Goal: Task Accomplishment & Management: Manage account settings

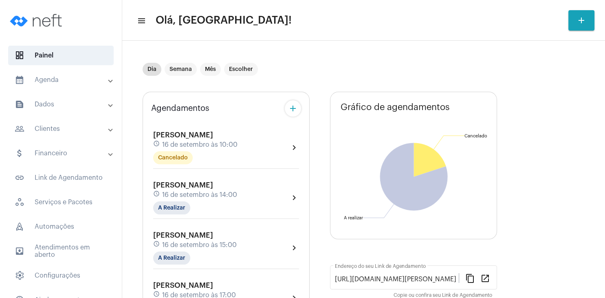
click at [193, 131] on div "[PERSON_NAME] schedule 16 de setembro às 10:00 Cancelado" at bounding box center [195, 147] width 84 height 33
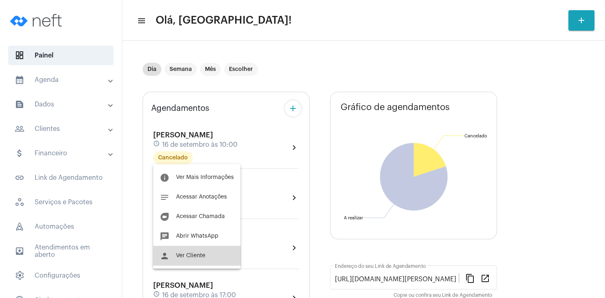
click at [206, 256] on button "person Ver Cliente" at bounding box center [196, 256] width 87 height 20
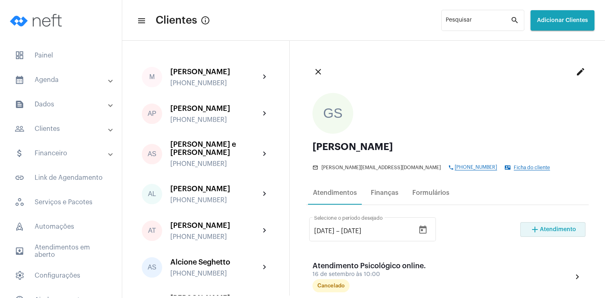
click at [536, 231] on mat-icon "add" at bounding box center [535, 229] width 10 height 10
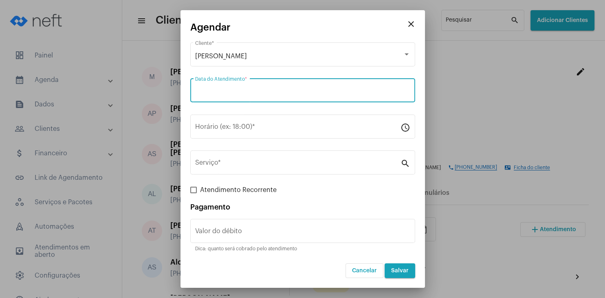
click at [277, 92] on input "Data do Atendimento *" at bounding box center [302, 91] width 215 height 7
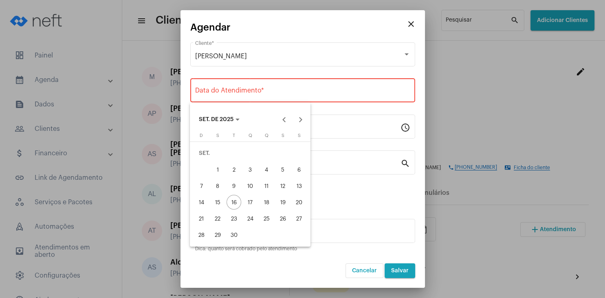
click at [248, 203] on div "17" at bounding box center [250, 202] width 15 height 15
type input "[DATE]"
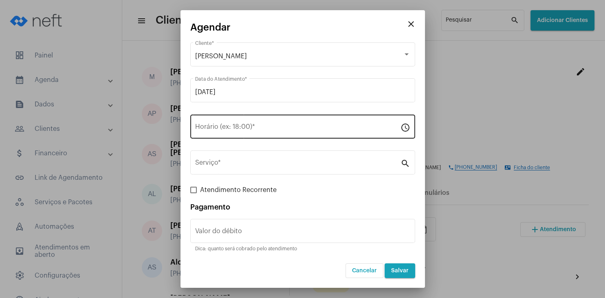
click at [205, 134] on div "Horário (ex: 18:00) *" at bounding box center [297, 126] width 205 height 26
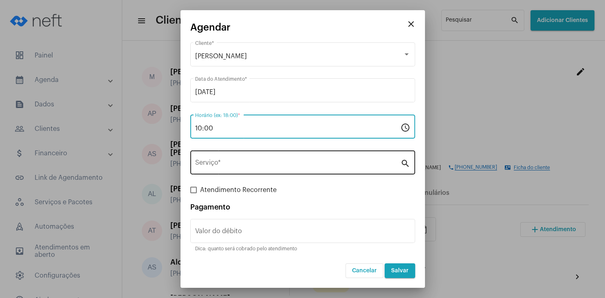
type input "10:00"
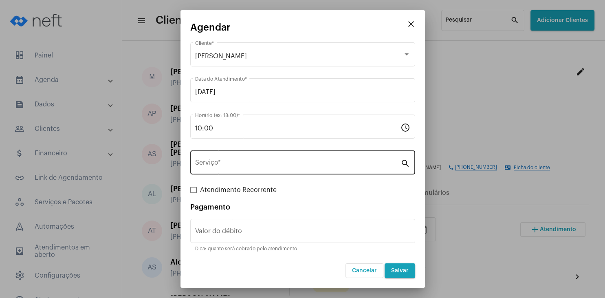
click at [260, 160] on div "Serviço *" at bounding box center [297, 162] width 205 height 26
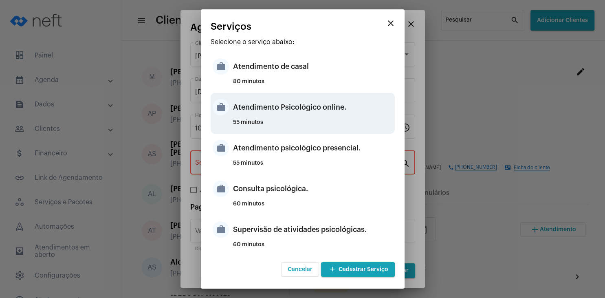
click at [292, 112] on div "Atendimento Psicológico online." at bounding box center [313, 107] width 160 height 24
type input "Atendimento Psicológico online."
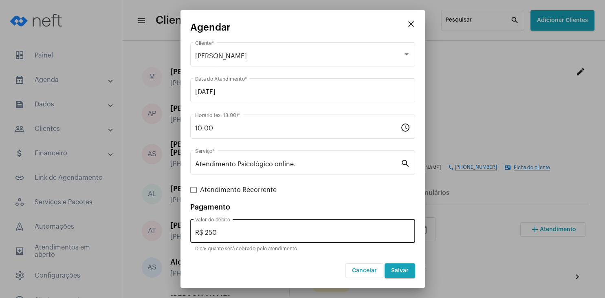
click at [240, 237] on div "R$ 250 Valor do débito" at bounding box center [302, 230] width 215 height 26
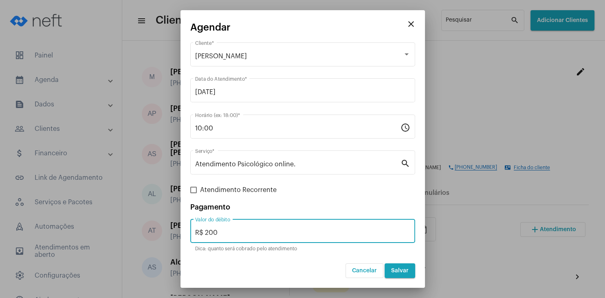
type input "R$ 200"
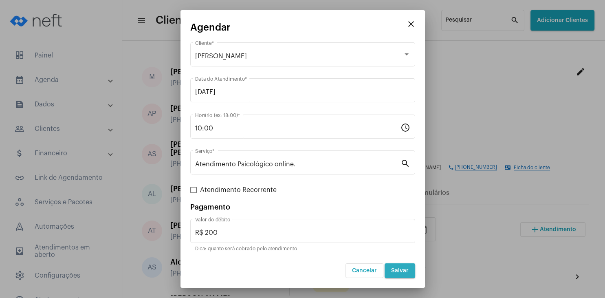
click at [400, 275] on button "Salvar" at bounding box center [400, 270] width 31 height 15
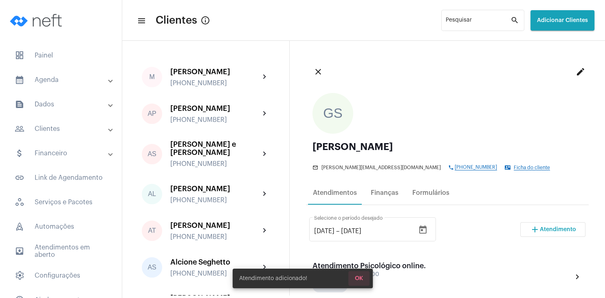
click at [363, 279] on span "OK" at bounding box center [359, 278] width 8 height 6
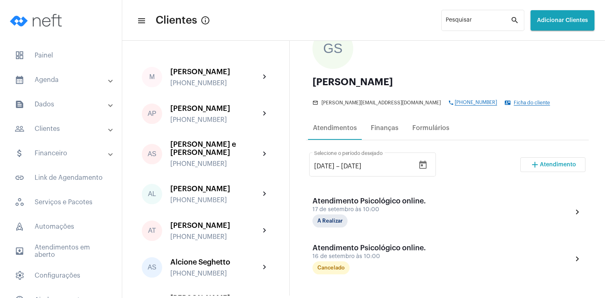
scroll to position [69, 0]
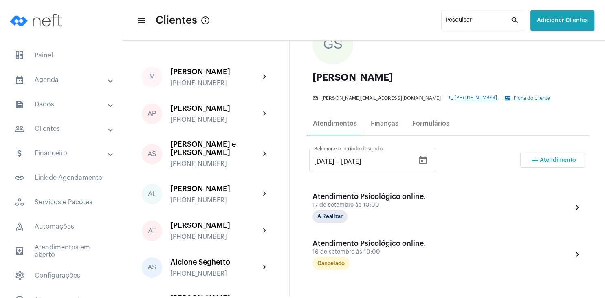
click at [361, 32] on mat-toolbar-row "menu Clientes info_outlined Pesquisar search Adicionar Clientes" at bounding box center [363, 20] width 483 height 26
click at [36, 64] on span "dashboard Painel" at bounding box center [61, 56] width 106 height 20
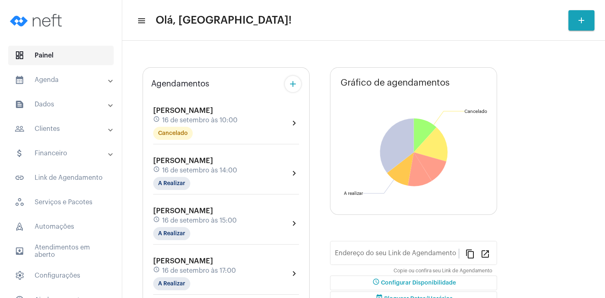
type input "[URL][DOMAIN_NAME][PERSON_NAME]"
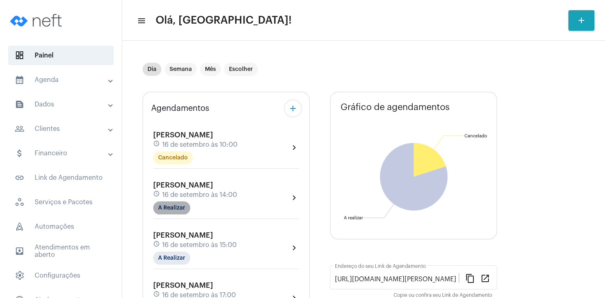
click at [182, 209] on mat-chip "A Realizar" at bounding box center [171, 207] width 37 height 13
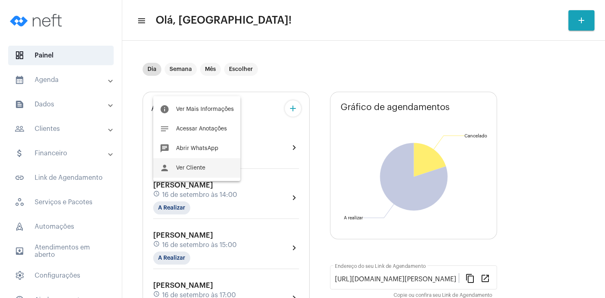
click at [203, 171] on button "person Ver Cliente" at bounding box center [196, 168] width 87 height 20
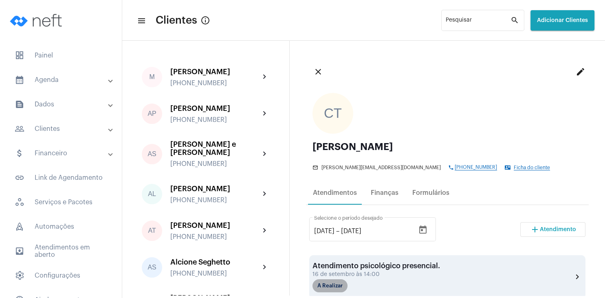
click at [336, 281] on mat-chip "A Realizar" at bounding box center [329, 285] width 35 height 13
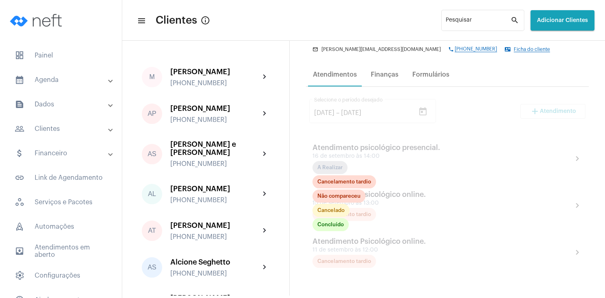
scroll to position [117, 0]
click at [331, 229] on mat-chip "Concluído" at bounding box center [330, 225] width 36 height 13
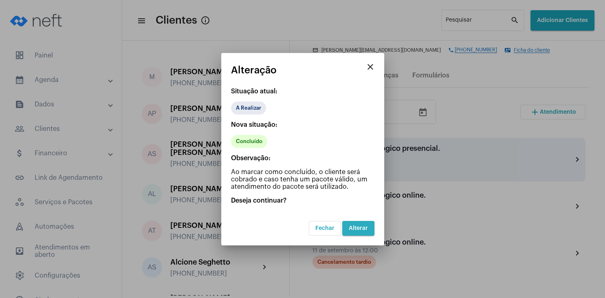
click at [352, 226] on span "Alterar" at bounding box center [358, 228] width 19 height 6
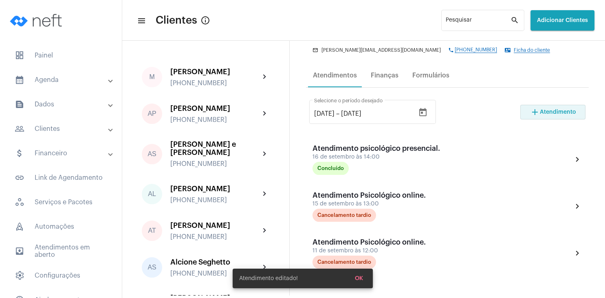
click at [570, 118] on button "add Atendimento" at bounding box center [552, 112] width 65 height 15
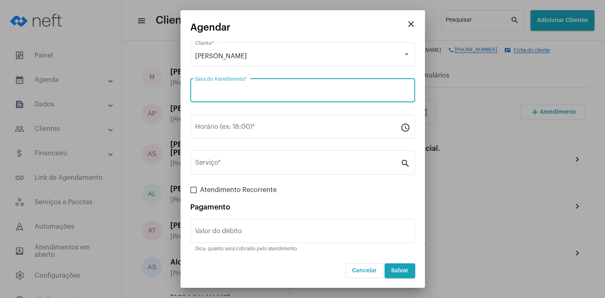
click at [292, 91] on input "Data do Atendimento *" at bounding box center [302, 91] width 215 height 7
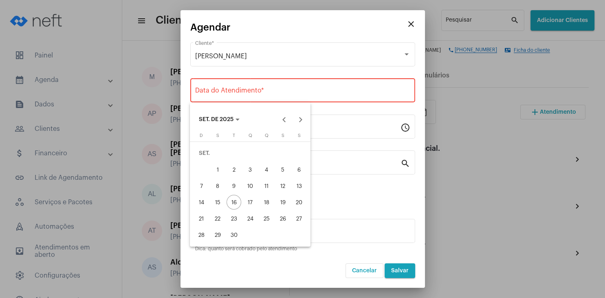
click at [220, 215] on div "22" at bounding box center [217, 218] width 15 height 15
type input "[DATE]"
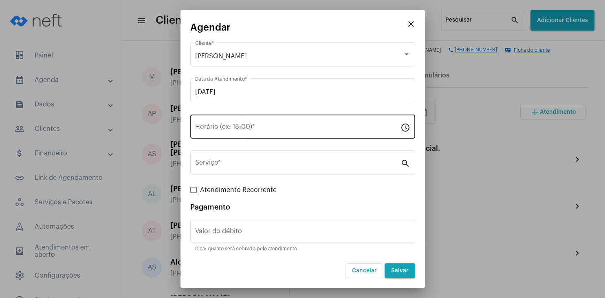
click at [233, 134] on div "Horário (ex: 18:00) *" at bounding box center [297, 126] width 205 height 26
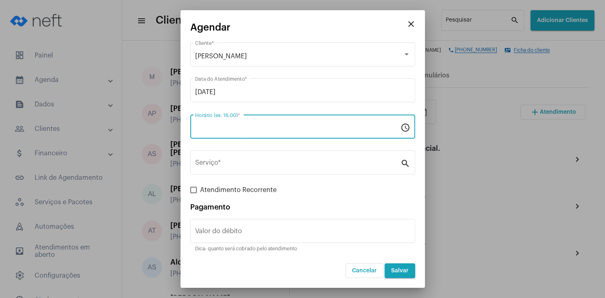
click at [234, 129] on input "Horário (ex: 18:00) *" at bounding box center [297, 128] width 205 height 7
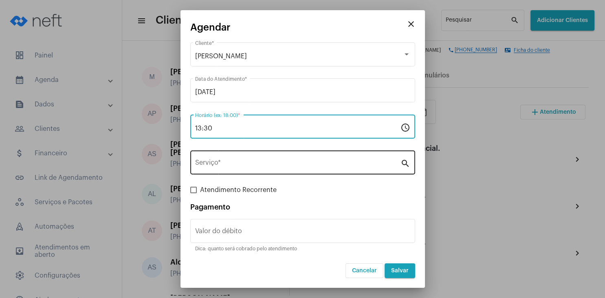
type input "13:30"
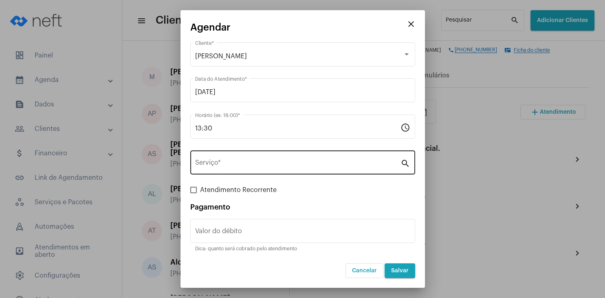
click at [270, 156] on div "Serviço *" at bounding box center [297, 162] width 205 height 26
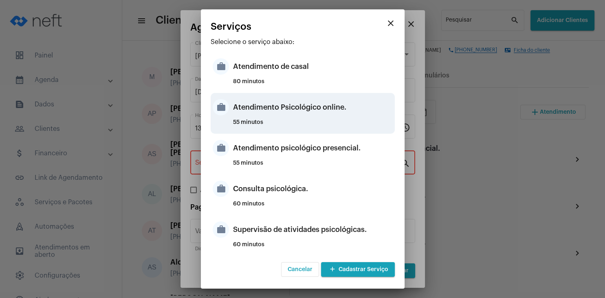
click at [320, 118] on div "Atendimento Psicológico online." at bounding box center [313, 107] width 160 height 24
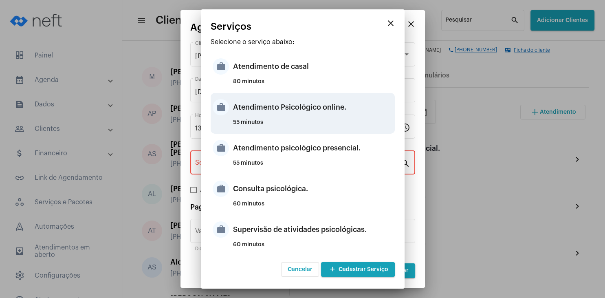
type input "Atendimento Psicológico online."
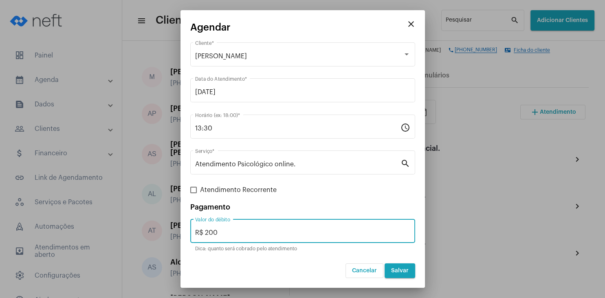
click at [279, 230] on input "R$ 200" at bounding box center [302, 232] width 215 height 7
type input "R$ 0"
click at [397, 271] on span "Salvar" at bounding box center [400, 271] width 18 height 6
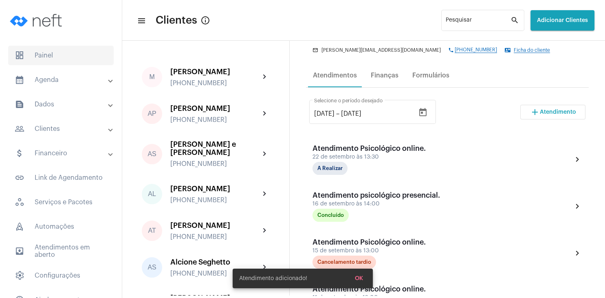
click at [57, 59] on span "dashboard Painel" at bounding box center [61, 56] width 106 height 20
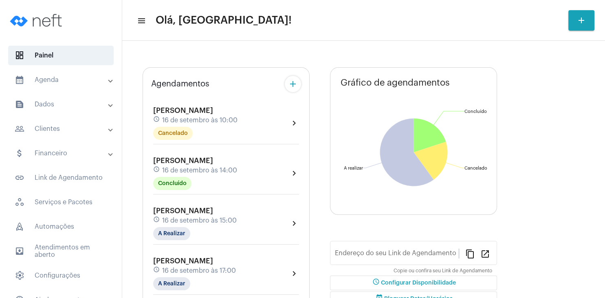
type input "[URL][DOMAIN_NAME][PERSON_NAME]"
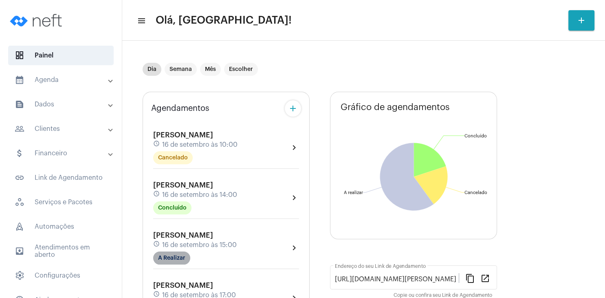
click at [182, 255] on mat-chip "A Realizar" at bounding box center [171, 257] width 37 height 13
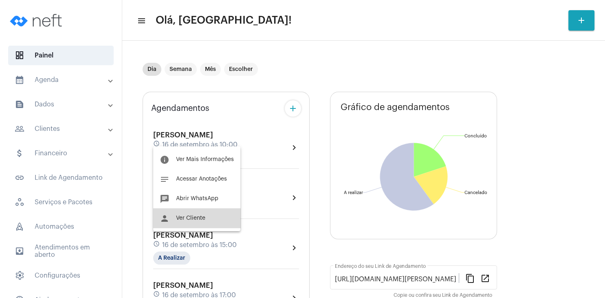
click at [207, 221] on button "person Ver Cliente" at bounding box center [196, 218] width 87 height 20
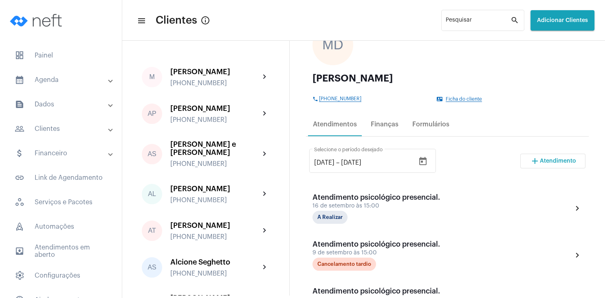
scroll to position [96, 0]
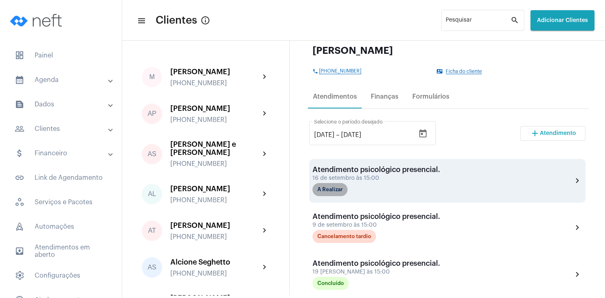
click at [342, 191] on mat-chip "A Realizar" at bounding box center [329, 189] width 35 height 13
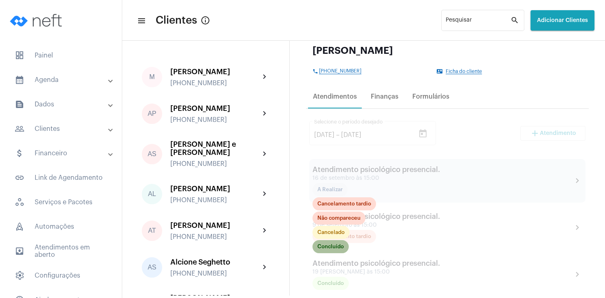
click at [337, 252] on mat-chip "Concluído" at bounding box center [330, 246] width 36 height 13
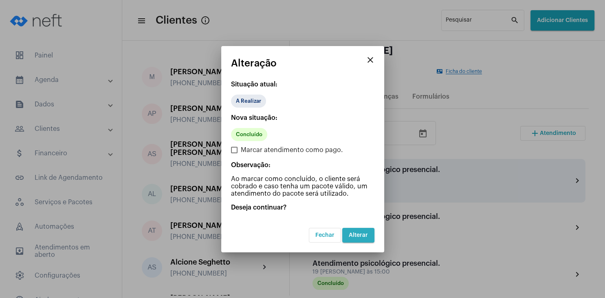
click at [359, 230] on button "Alterar" at bounding box center [358, 235] width 32 height 15
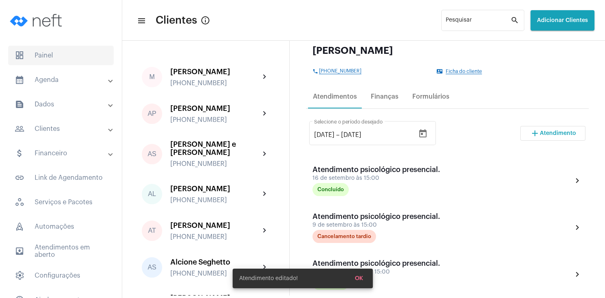
click at [62, 53] on span "dashboard Painel" at bounding box center [61, 56] width 106 height 20
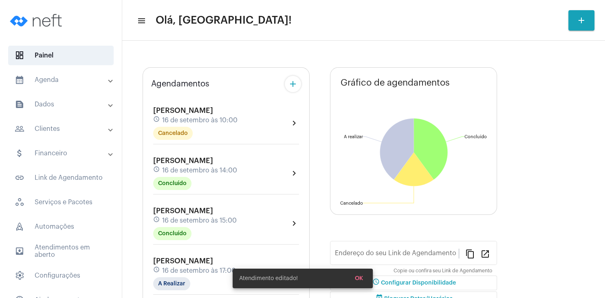
type input "[URL][DOMAIN_NAME][PERSON_NAME]"
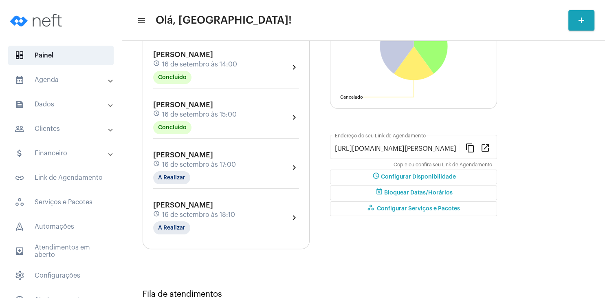
scroll to position [147, 0]
